Goal: Register for event/course

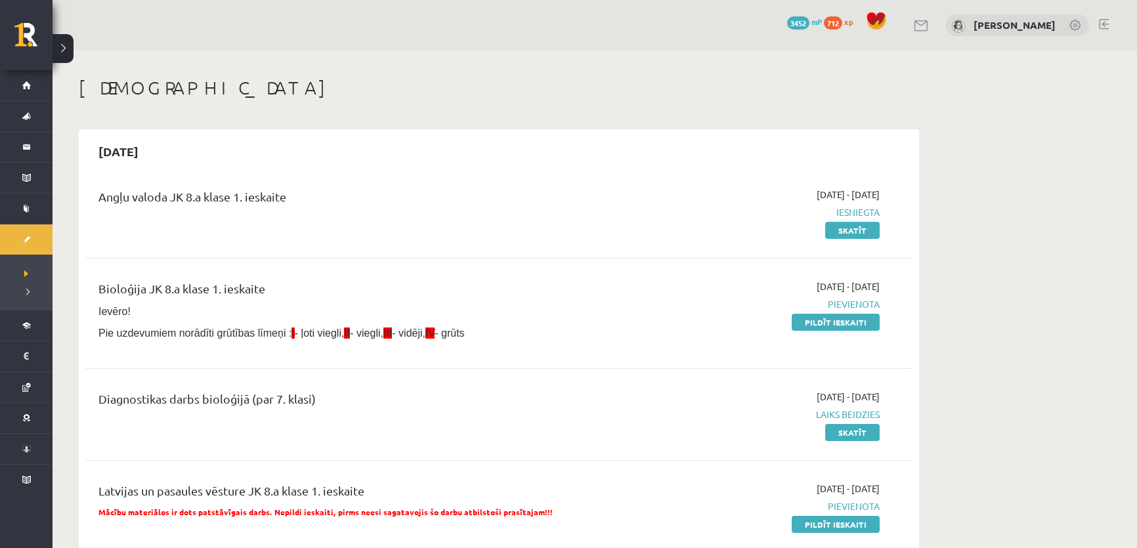
scroll to position [59, 0]
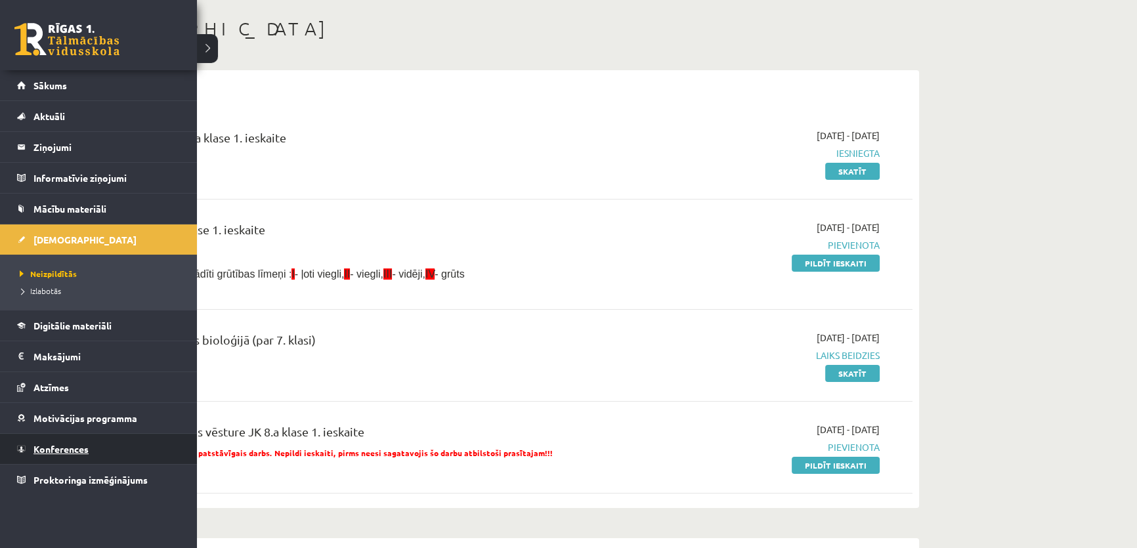
click at [46, 455] on link "Konferences" at bounding box center [98, 449] width 163 height 30
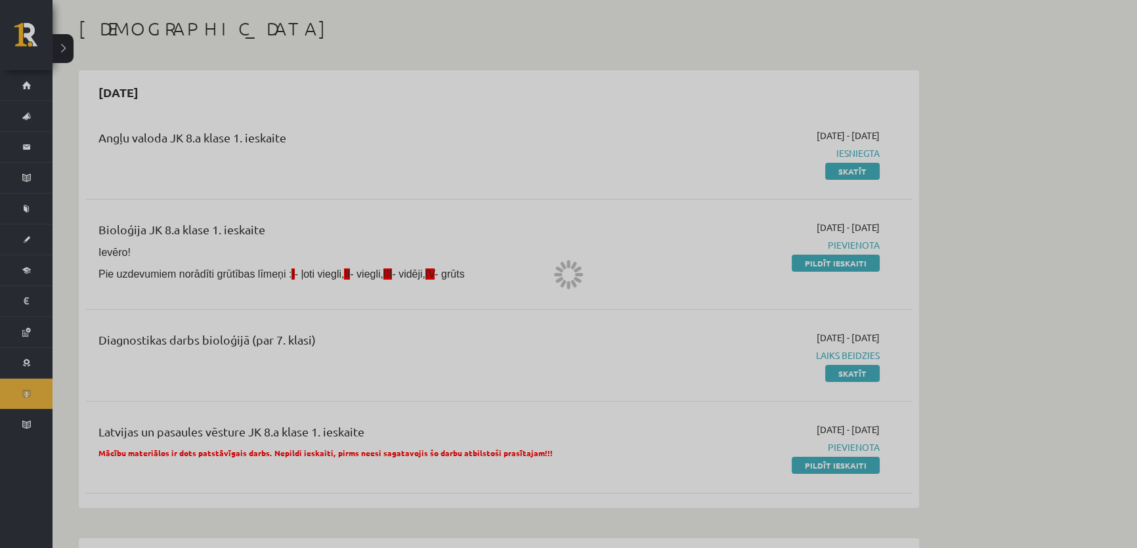
click at [46, 455] on div at bounding box center [568, 274] width 1137 height 548
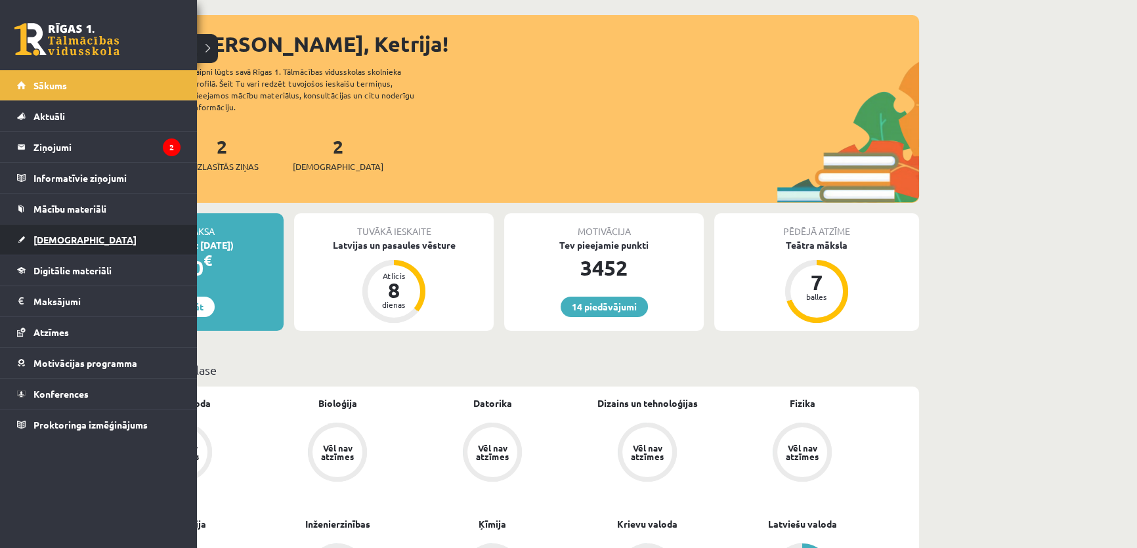
scroll to position [119, 0]
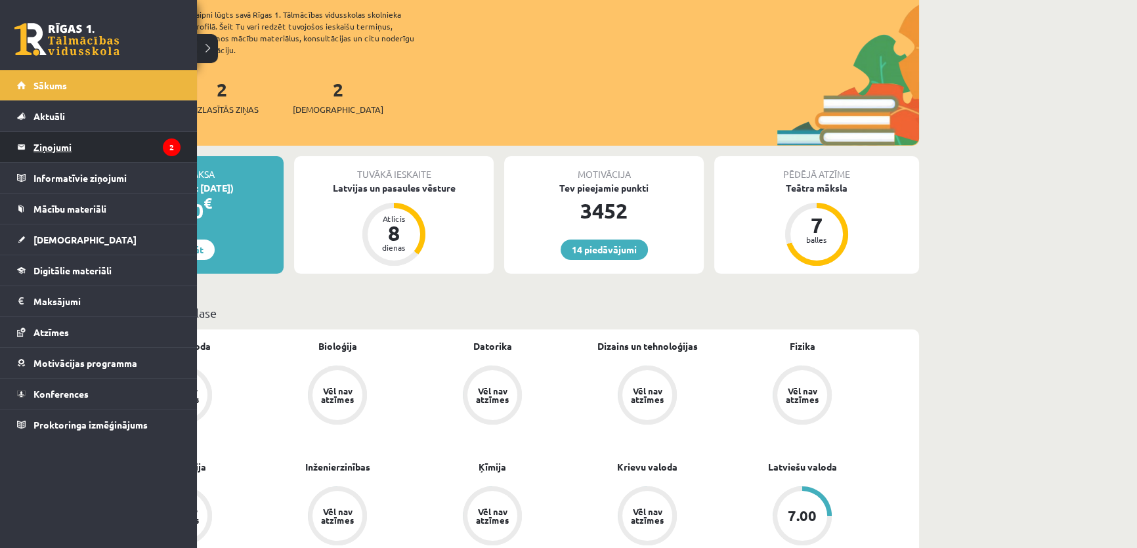
click at [150, 154] on legend "Ziņojumi 2" at bounding box center [106, 147] width 147 height 30
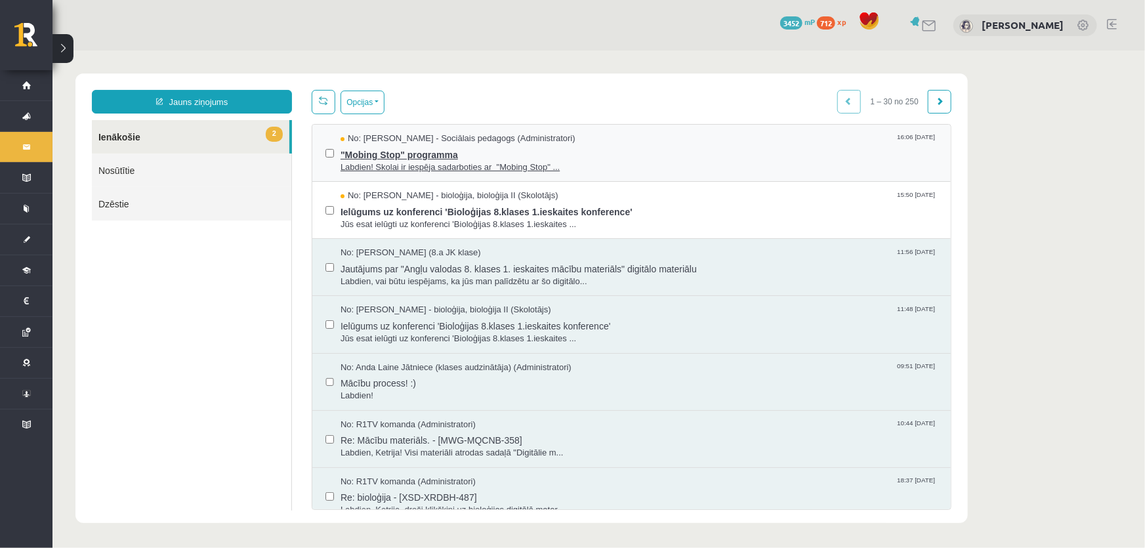
click at [498, 156] on span ""Mobing Stop" programma" at bounding box center [638, 152] width 597 height 16
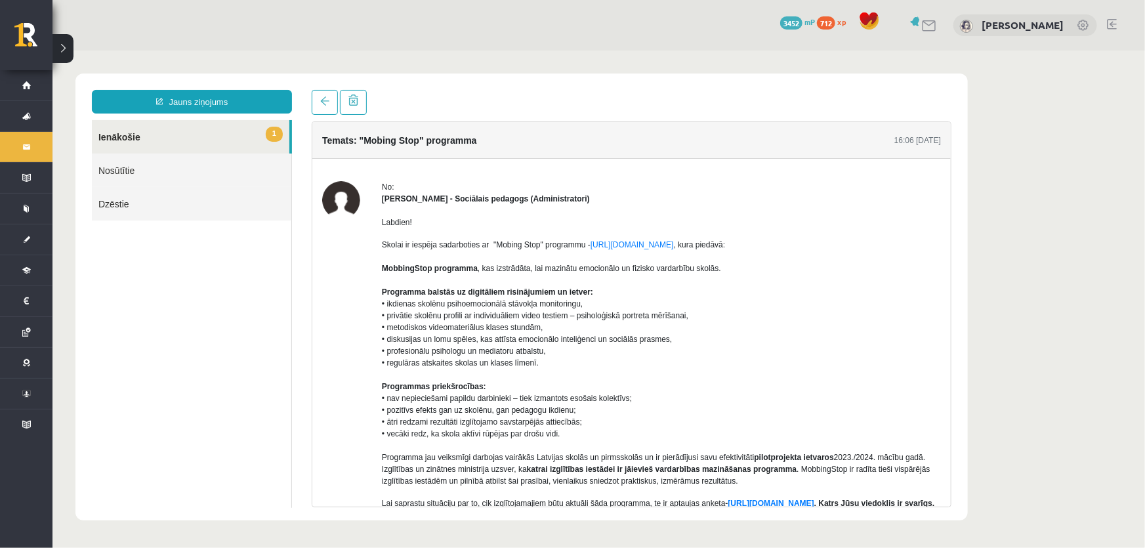
click at [268, 122] on link "1 Ienākošie" at bounding box center [190, 135] width 198 height 33
click at [267, 125] on link "1 Ienākošie" at bounding box center [190, 135] width 198 height 33
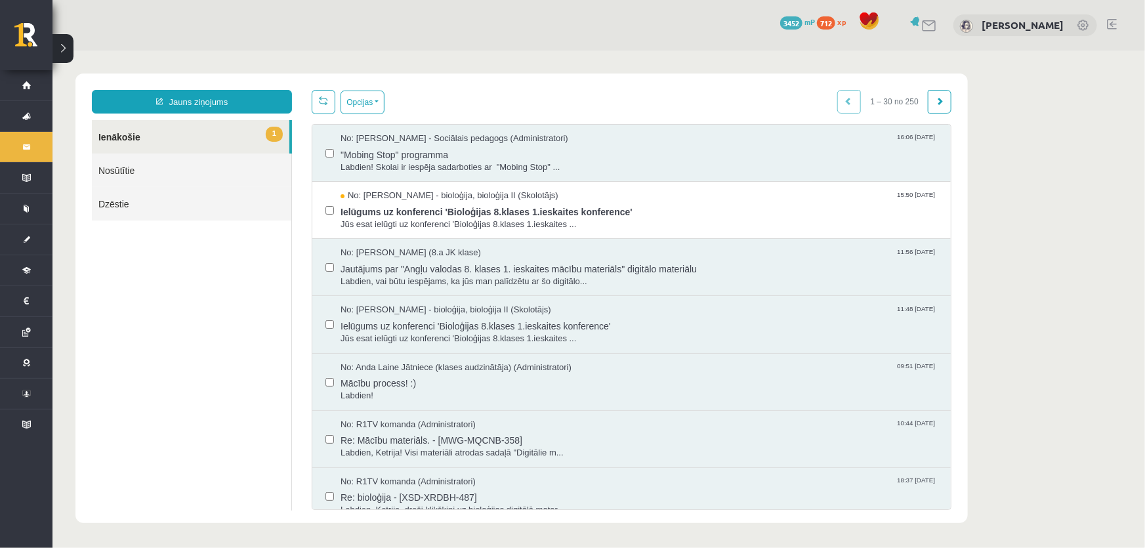
click at [253, 145] on link "1 Ienākošie" at bounding box center [190, 135] width 198 height 33
click at [522, 205] on span "Ielūgums uz konferenci 'Bioloģijas 8.klases 1.ieskaites konference'" at bounding box center [638, 210] width 597 height 16
click at [523, 205] on span "Ielūgums uz konferenci 'Bioloģijas 8.klases 1.ieskaites konference'" at bounding box center [638, 210] width 597 height 16
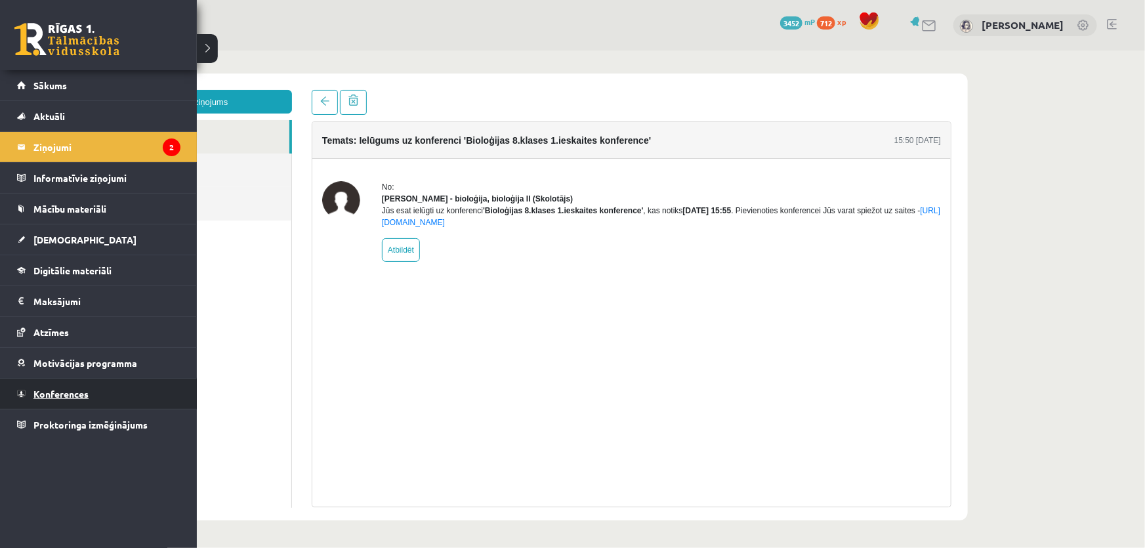
click at [89, 392] on link "Konferences" at bounding box center [98, 394] width 163 height 30
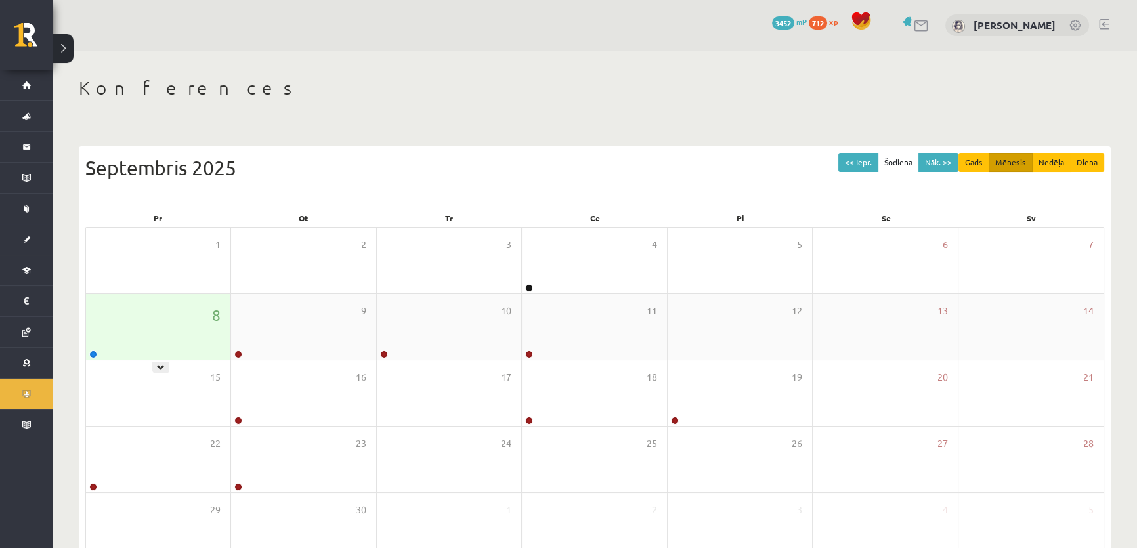
click at [152, 311] on div "8" at bounding box center [158, 327] width 144 height 66
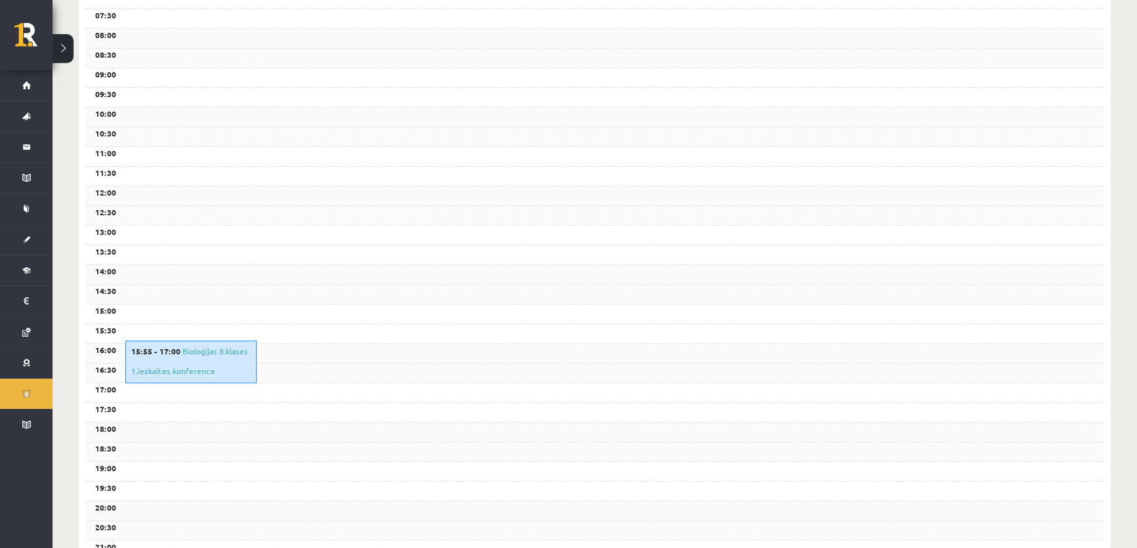
scroll to position [298, 0]
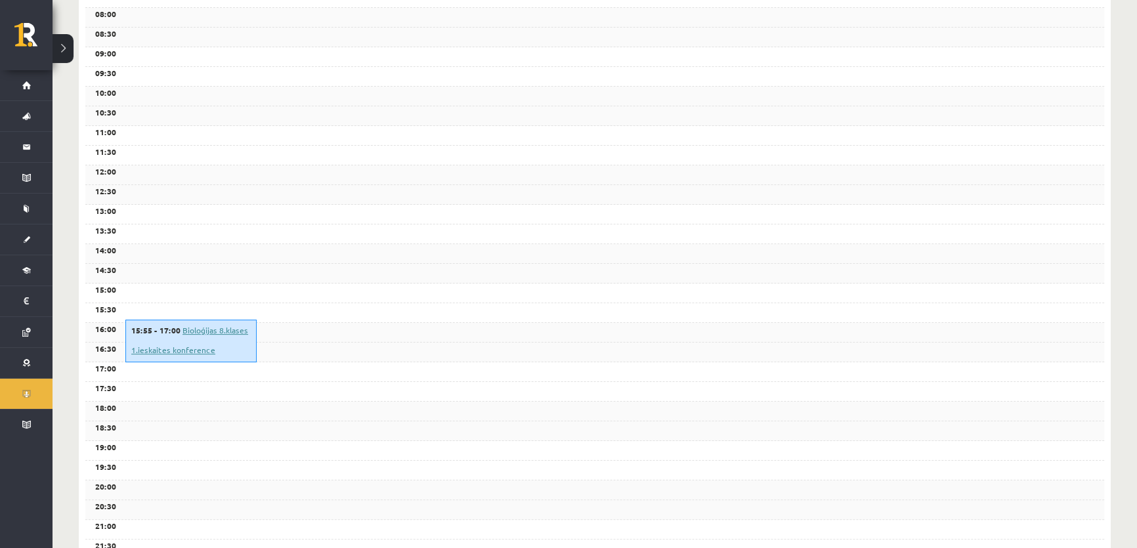
click at [171, 351] on link "Bioloģijas 8.klases 1.ieskaites konference" at bounding box center [189, 340] width 117 height 30
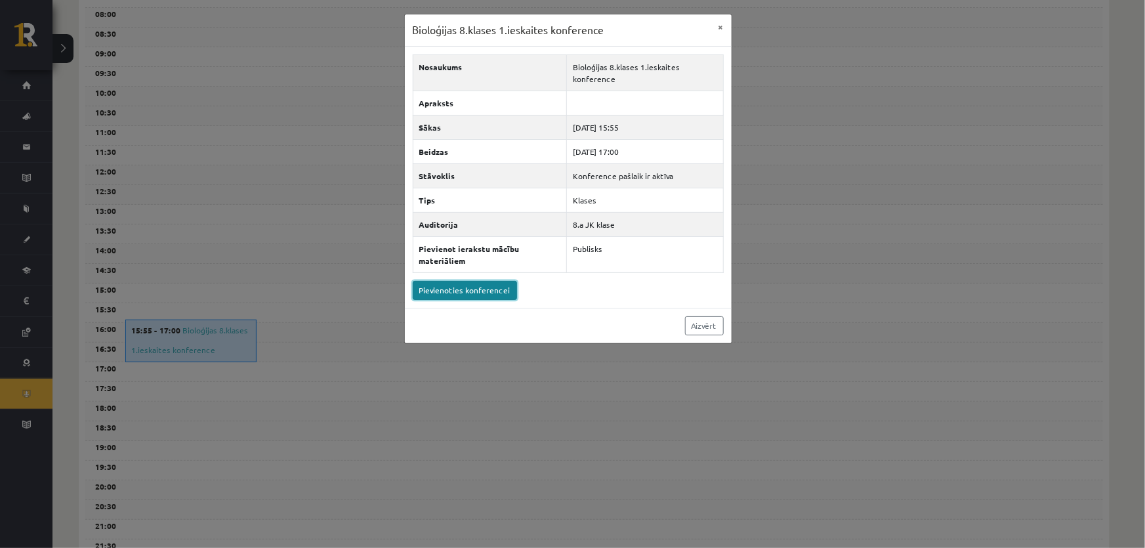
click at [473, 293] on link "Pievienoties konferencei" at bounding box center [465, 290] width 104 height 19
click at [436, 295] on link "Pievienoties konferencei" at bounding box center [465, 290] width 104 height 19
click at [704, 324] on link "Aizvērt" at bounding box center [704, 325] width 39 height 19
click at [704, 328] on div "Bioloģijas 8.klases 1.ieskaites konference × Nosaukums Bioloģijas 8.klases 1.ie…" at bounding box center [572, 274] width 1145 height 548
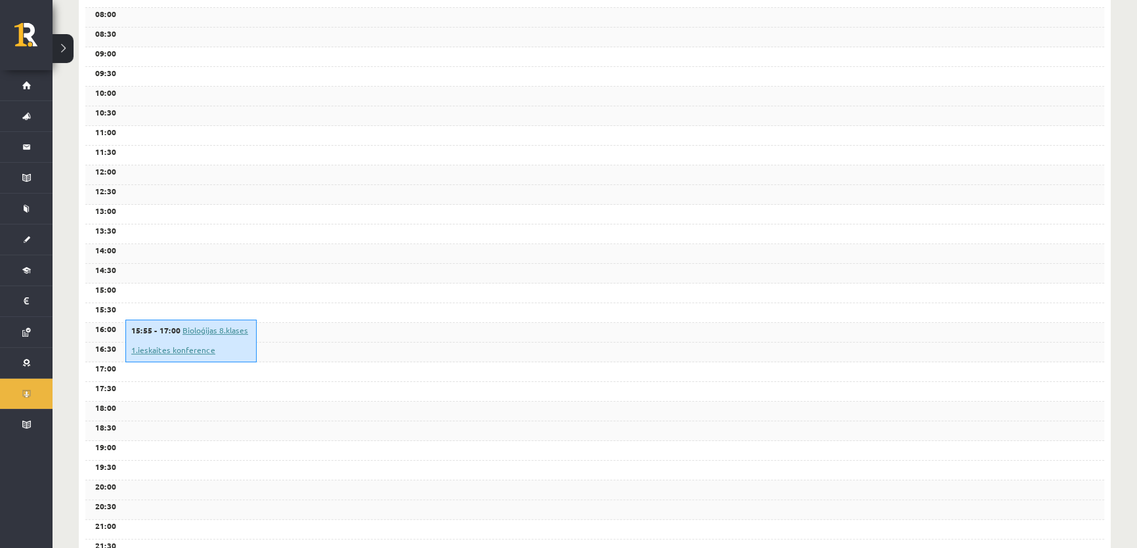
click at [195, 330] on link "Bioloģijas 8.klases 1.ieskaites konference" at bounding box center [189, 340] width 117 height 30
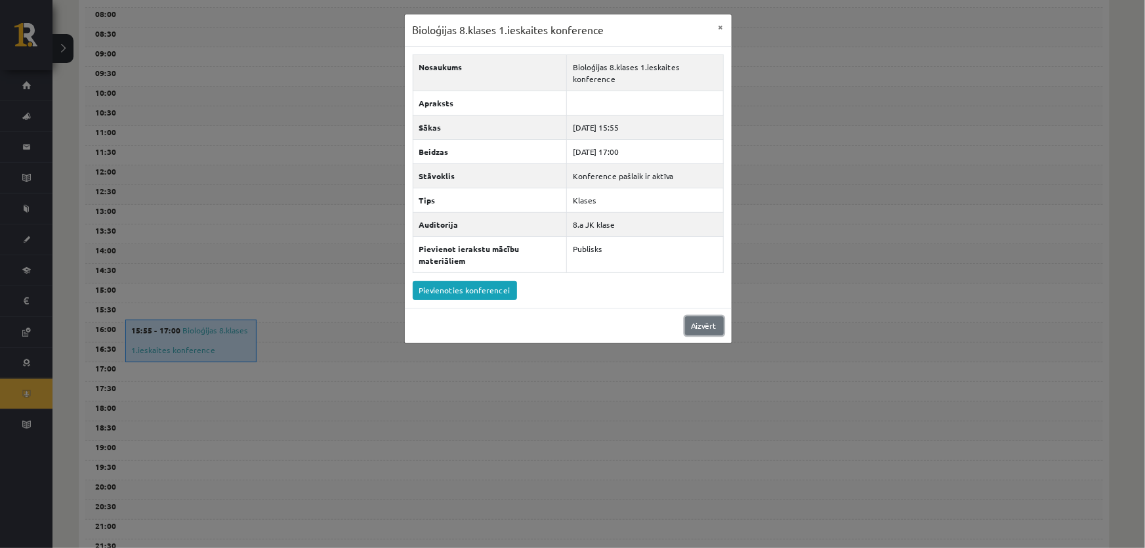
click at [696, 325] on link "Aizvērt" at bounding box center [704, 325] width 39 height 19
click at [696, 325] on div "Aizvērt" at bounding box center [568, 325] width 327 height 35
